Goal: Check status: Check status

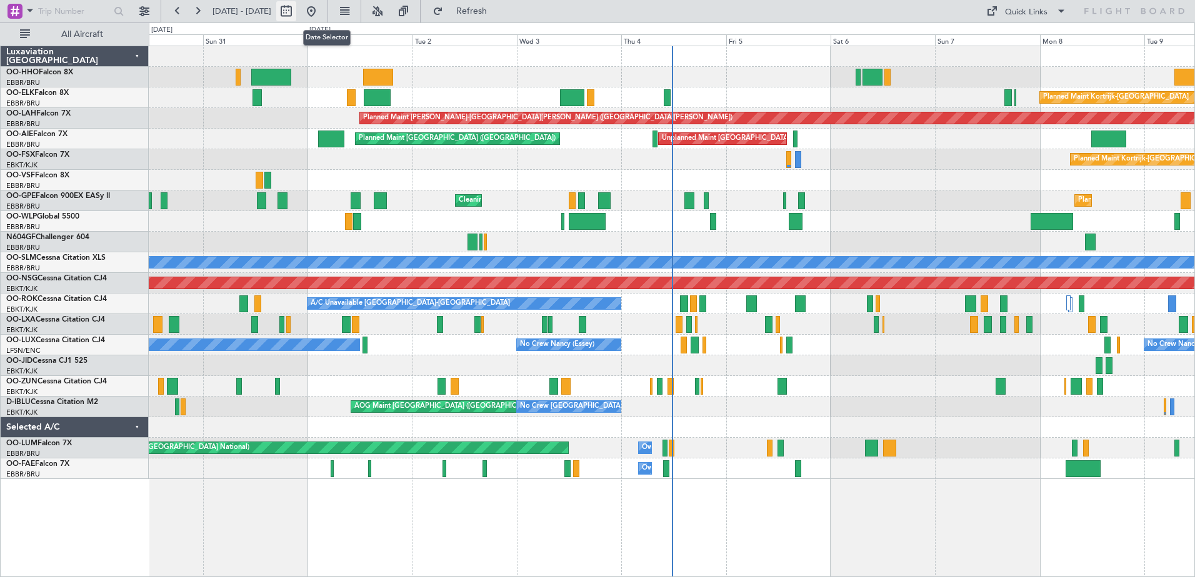
click at [296, 5] on button at bounding box center [286, 11] width 20 height 20
select select "8"
select select "2025"
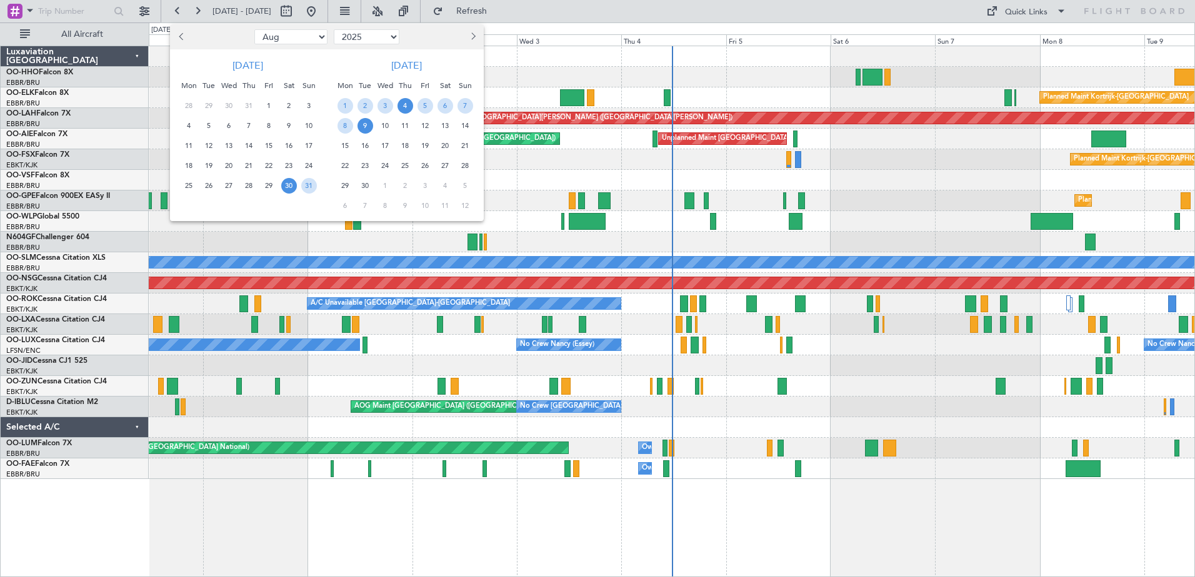
click at [404, 106] on span "4" at bounding box center [405, 106] width 16 height 16
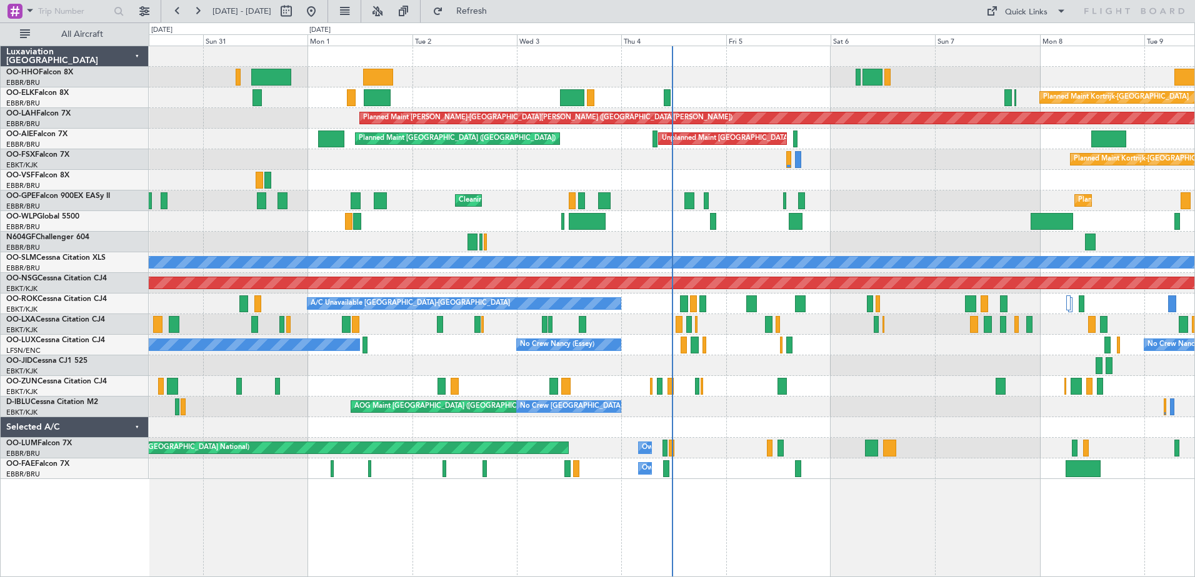
select select "9"
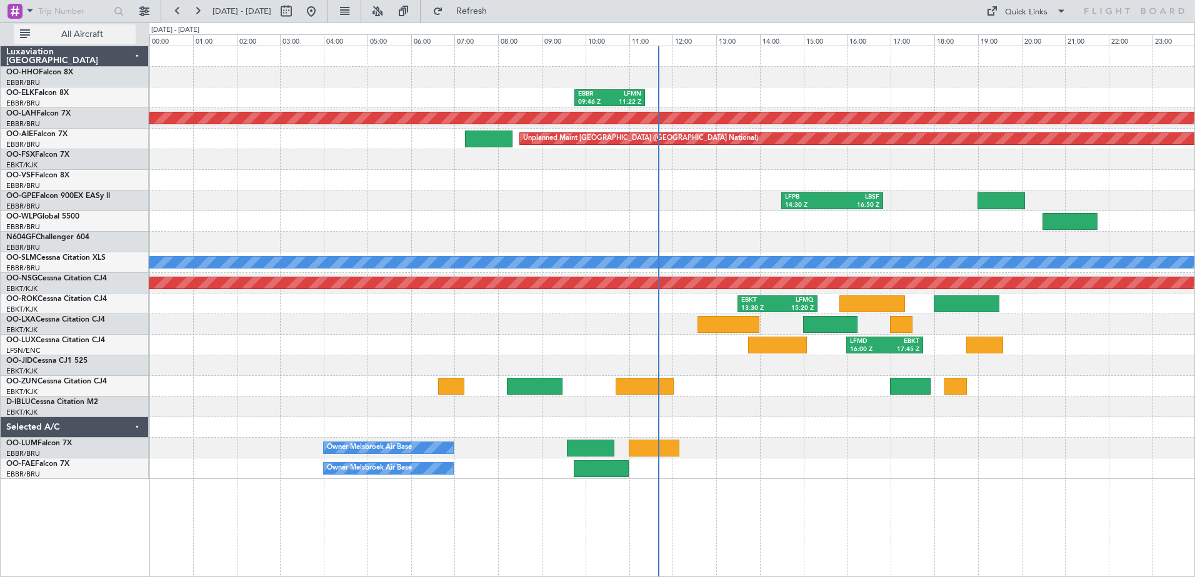
click at [110, 30] on button "All Aircraft" at bounding box center [75, 34] width 122 height 20
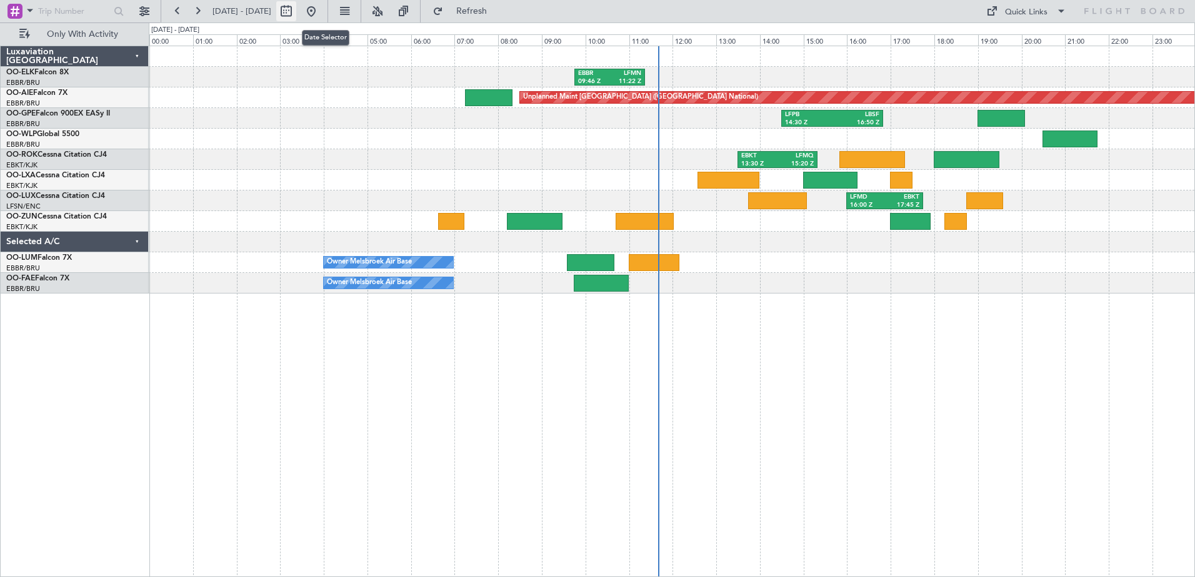
click at [296, 7] on button at bounding box center [286, 11] width 20 height 20
select select "9"
select select "2025"
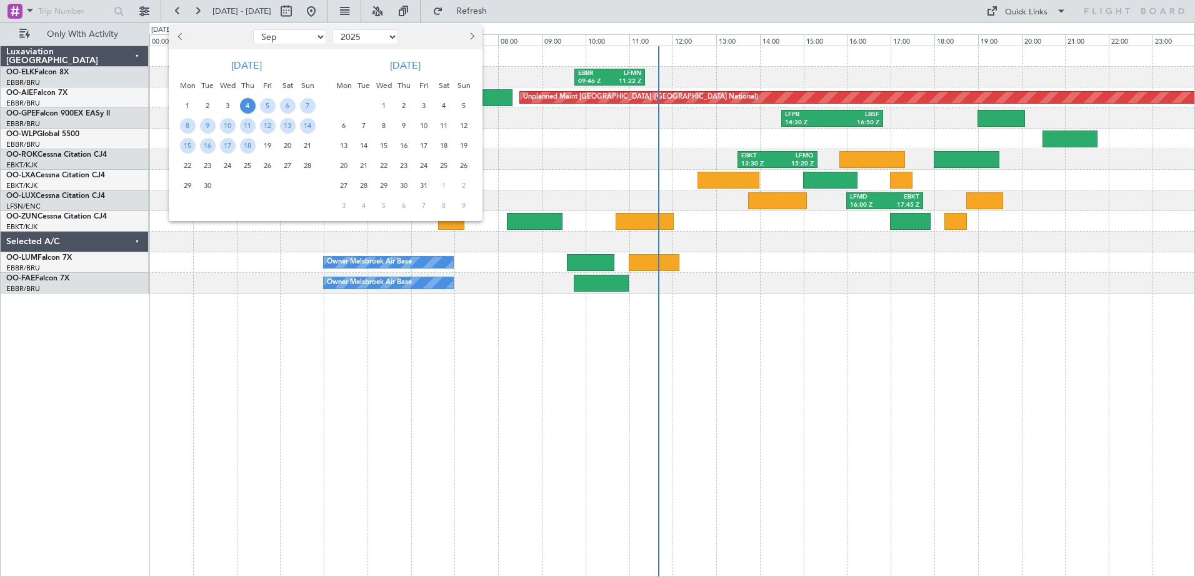
click at [245, 101] on span "4" at bounding box center [248, 106] width 16 height 16
